Goal: Book appointment/travel/reservation

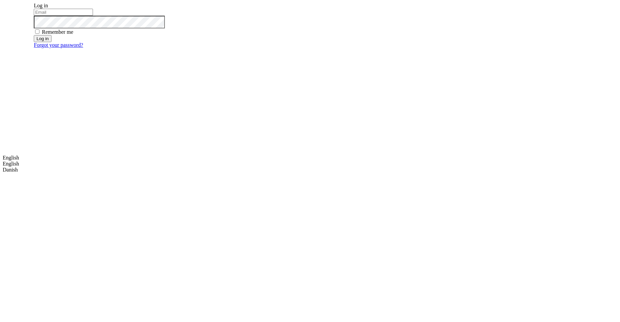
click at [93, 16] on input "email" at bounding box center [63, 12] width 59 height 7
type input "m.dehtiar@mobidev.biz"
click at [51, 42] on button "Log in" at bounding box center [42, 38] width 17 height 7
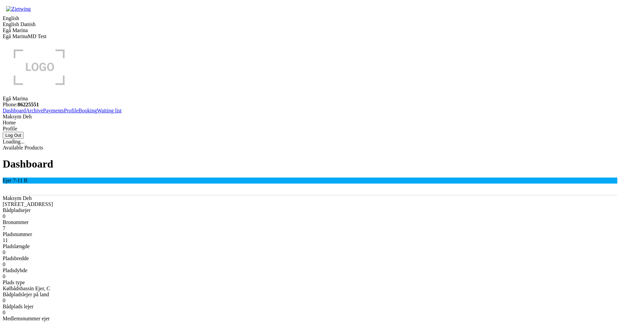
click at [185, 178] on div "Ejer 7-11 B" at bounding box center [310, 185] width 615 height 14
click at [79, 113] on link "Booking" at bounding box center [88, 111] width 18 height 6
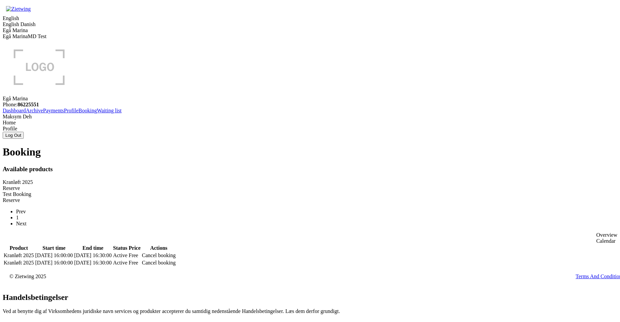
click at [242, 185] on div "Reserve" at bounding box center [310, 188] width 615 height 6
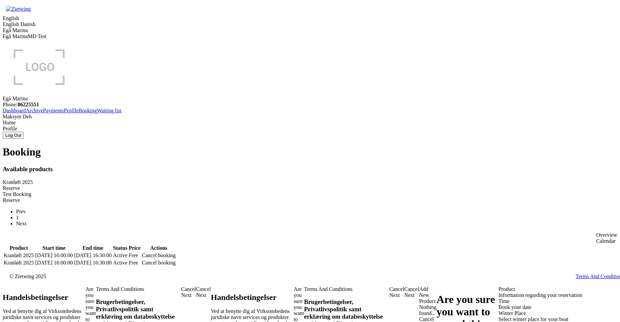
select select "11"
type input "2026"
select select "0"
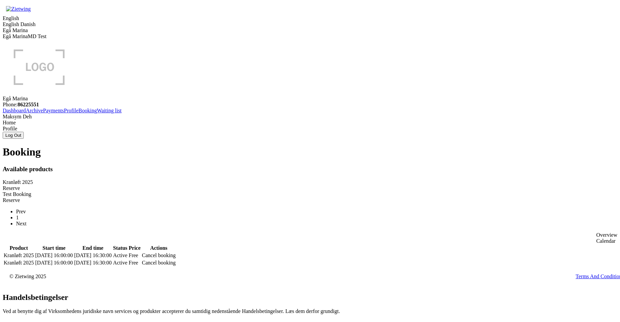
click at [26, 109] on link "Dashboard" at bounding box center [14, 111] width 23 height 6
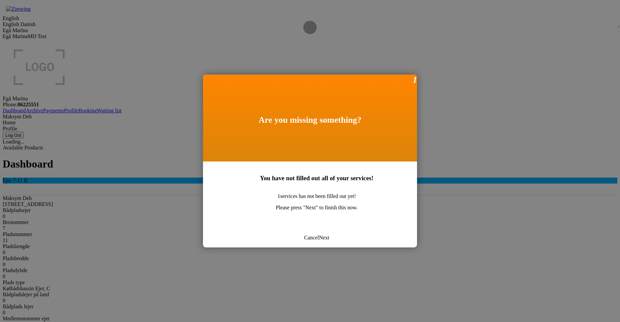
click at [321, 235] on div "Next" at bounding box center [324, 238] width 10 height 6
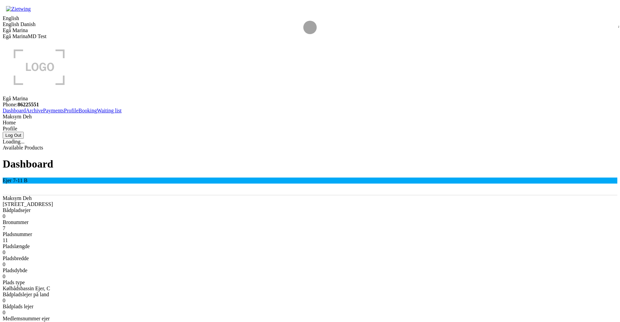
checkbox input "true"
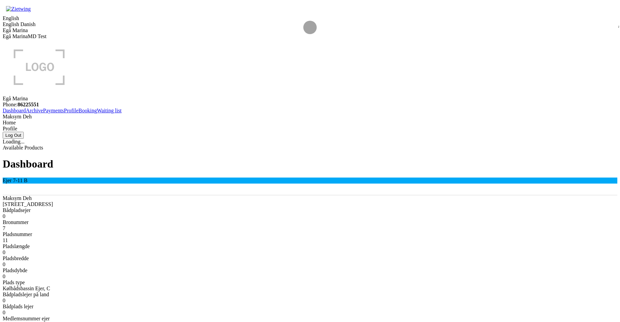
drag, startPoint x: 363, startPoint y: 132, endPoint x: 387, endPoint y: 209, distance: 80.4
drag, startPoint x: 274, startPoint y: 131, endPoint x: 352, endPoint y: 209, distance: 110.2
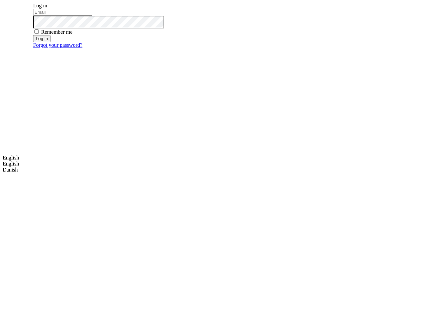
click at [92, 16] on input "email" at bounding box center [62, 12] width 59 height 7
type input "m.dehtiar@mobidev.biz"
click at [51, 42] on button "Log in" at bounding box center [41, 38] width 17 height 7
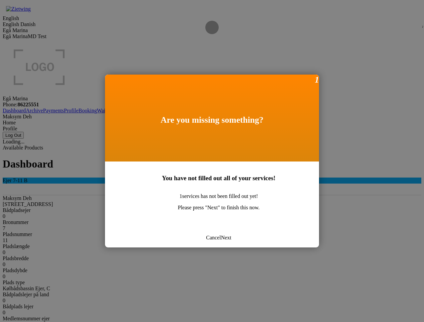
click at [206, 235] on div "Cancel" at bounding box center [213, 238] width 15 height 6
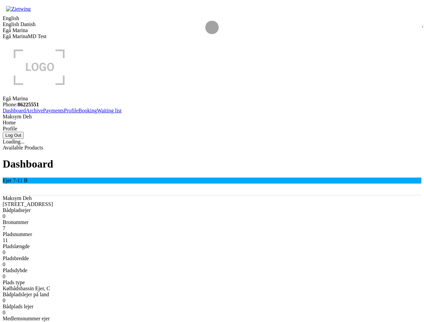
click at [79, 113] on icon at bounding box center [79, 111] width 0 height 6
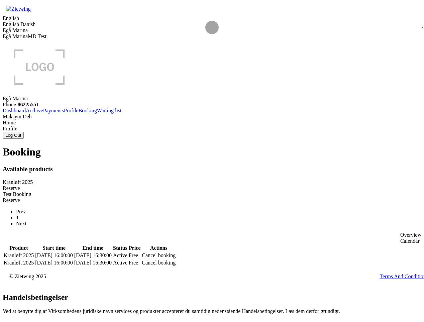
click at [173, 185] on div "Reserve" at bounding box center [212, 188] width 419 height 6
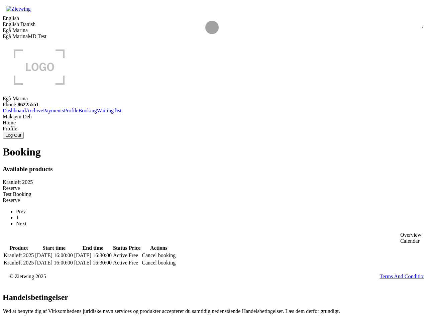
click at [171, 197] on div "Reserve" at bounding box center [212, 200] width 419 height 6
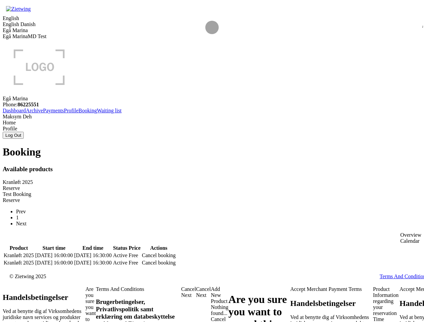
click at [167, 185] on div "Reserve" at bounding box center [212, 188] width 419 height 6
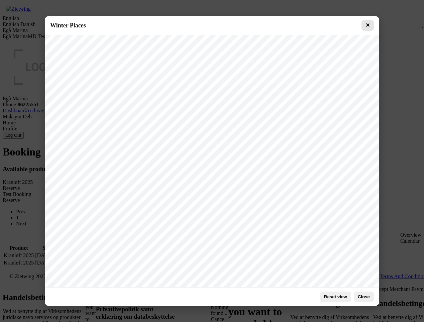
click at [369, 25] on button "✕" at bounding box center [368, 25] width 12 height 11
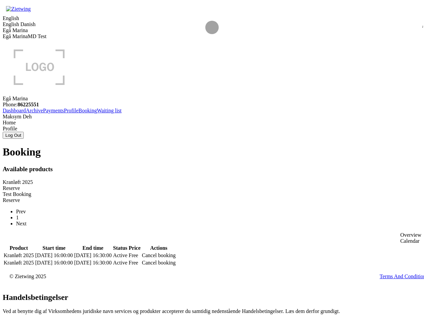
click at [253, 184] on div "Booking Available products Kranløft 2025 Reserve Test Booking Reserve Prev 1 Ne…" at bounding box center [212, 206] width 419 height 121
click at [176, 253] on div "Cancel booking" at bounding box center [159, 256] width 34 height 6
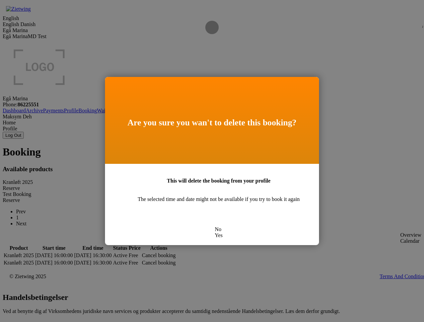
click at [222, 232] on div "Yes" at bounding box center [219, 235] width 8 height 6
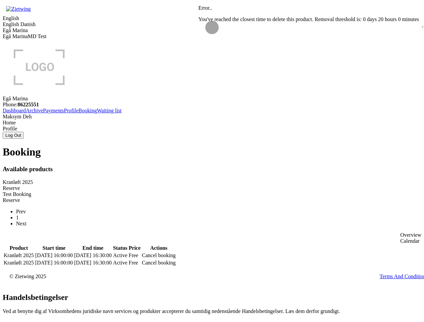
click at [161, 185] on div "Reserve" at bounding box center [212, 188] width 419 height 6
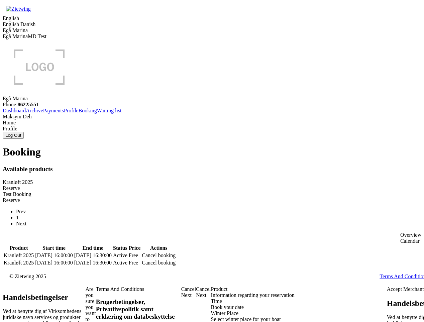
click at [211, 316] on div "Select winter place for your boat" at bounding box center [299, 319] width 176 height 6
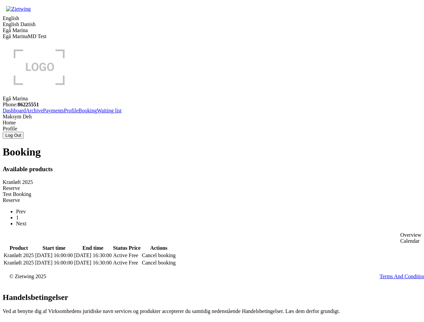
click at [182, 185] on div "Reserve" at bounding box center [212, 188] width 419 height 6
